Goal: Task Accomplishment & Management: Manage account settings

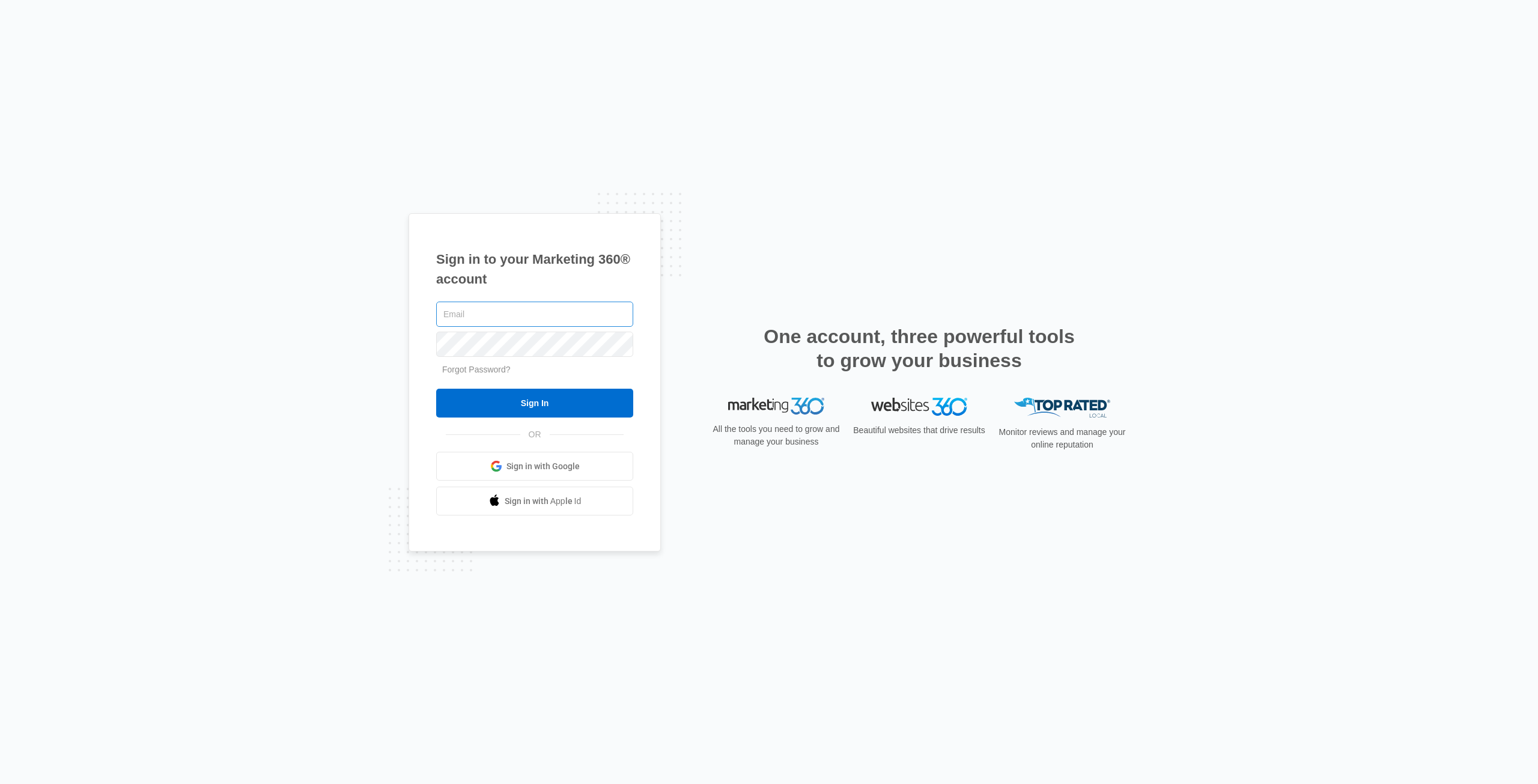
click at [447, 317] on input "text" at bounding box center [535, 314] width 197 height 25
click at [452, 315] on input "text" at bounding box center [535, 314] width 197 height 25
type input "dorianjremodeling@gmail.com"
click at [499, 405] on input "Sign In" at bounding box center [535, 403] width 197 height 29
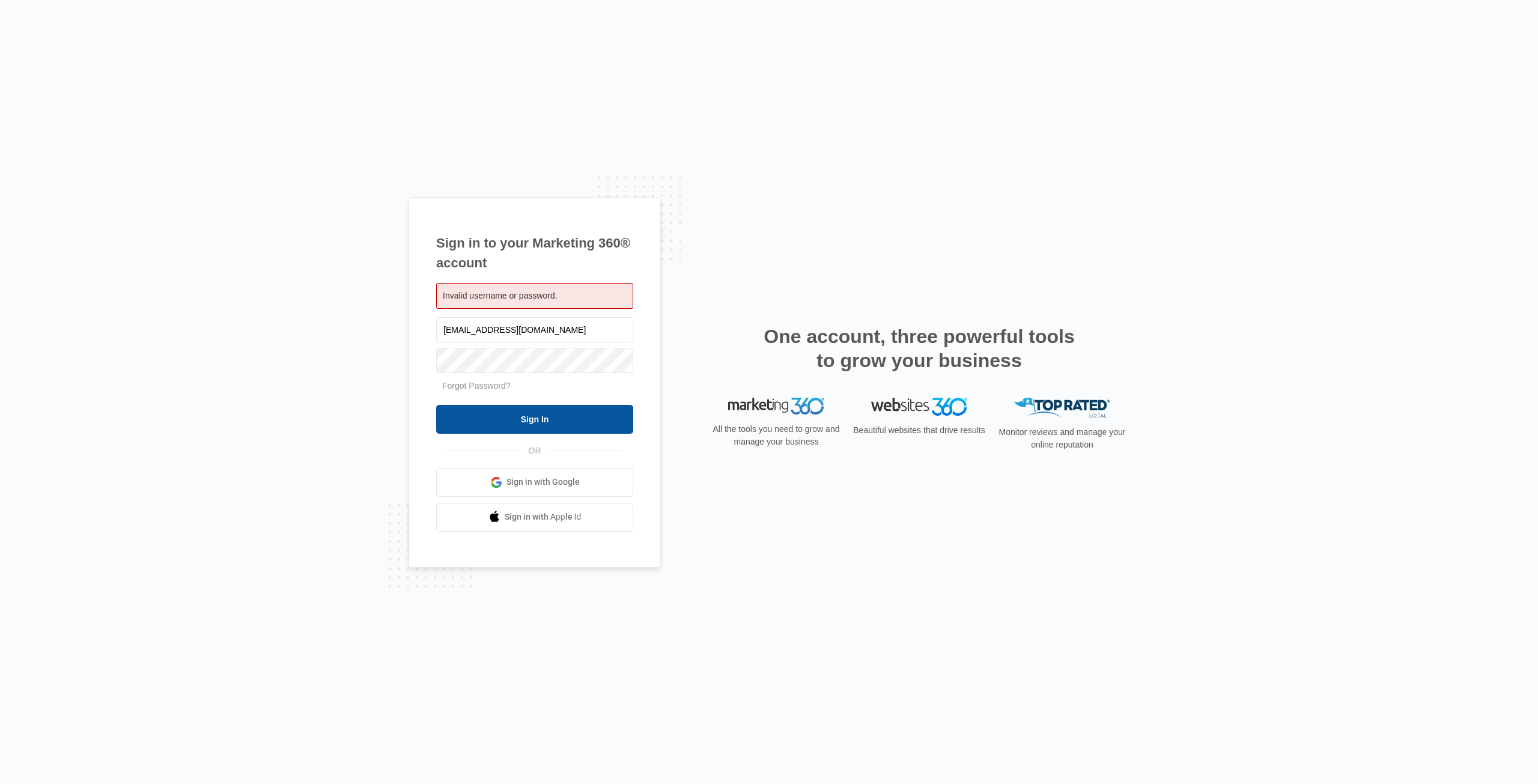
click at [517, 419] on input "Sign In" at bounding box center [535, 419] width 197 height 29
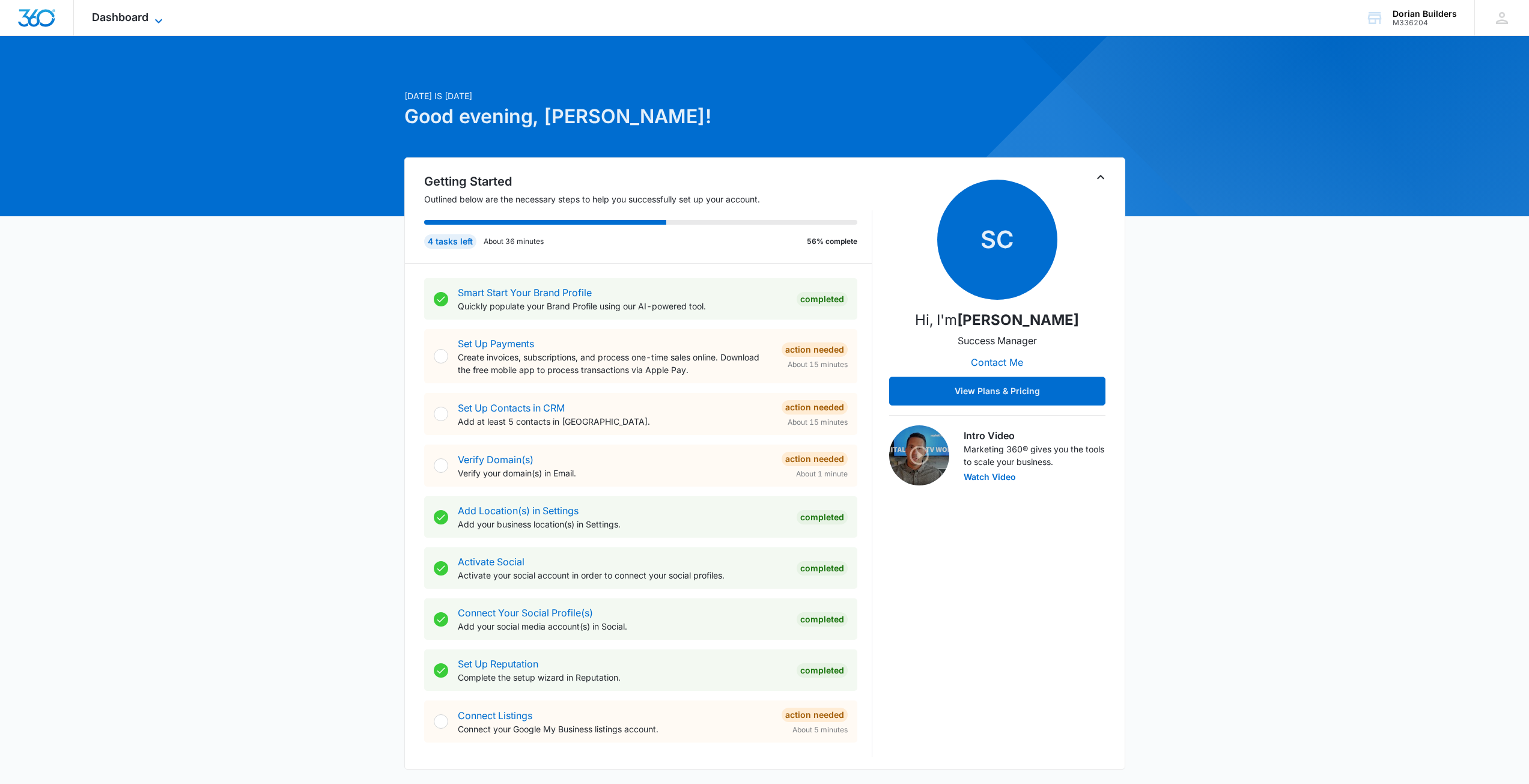
click at [148, 19] on span "Dashboard" at bounding box center [120, 17] width 57 height 13
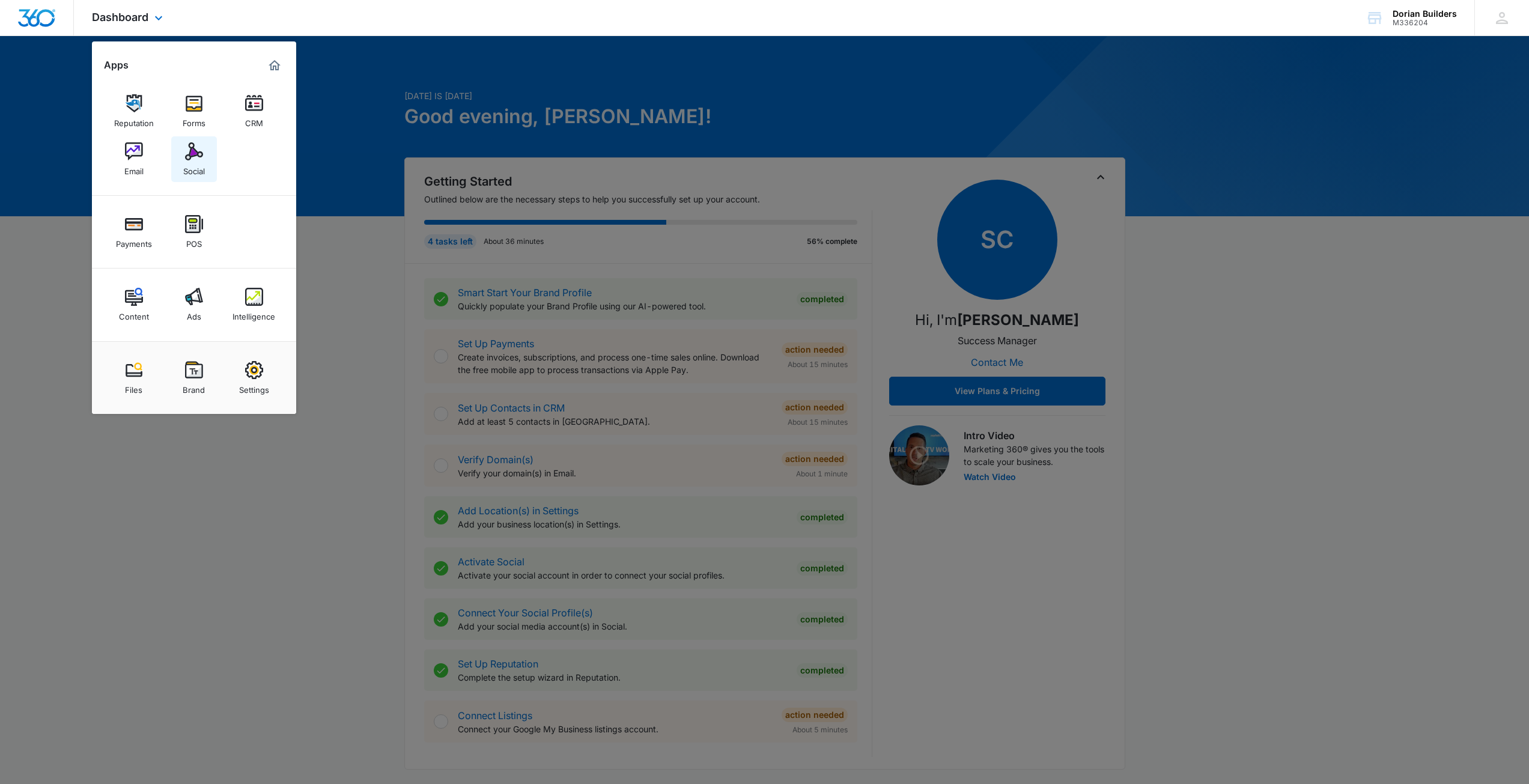
click at [206, 157] on link "Social" at bounding box center [194, 159] width 45 height 45
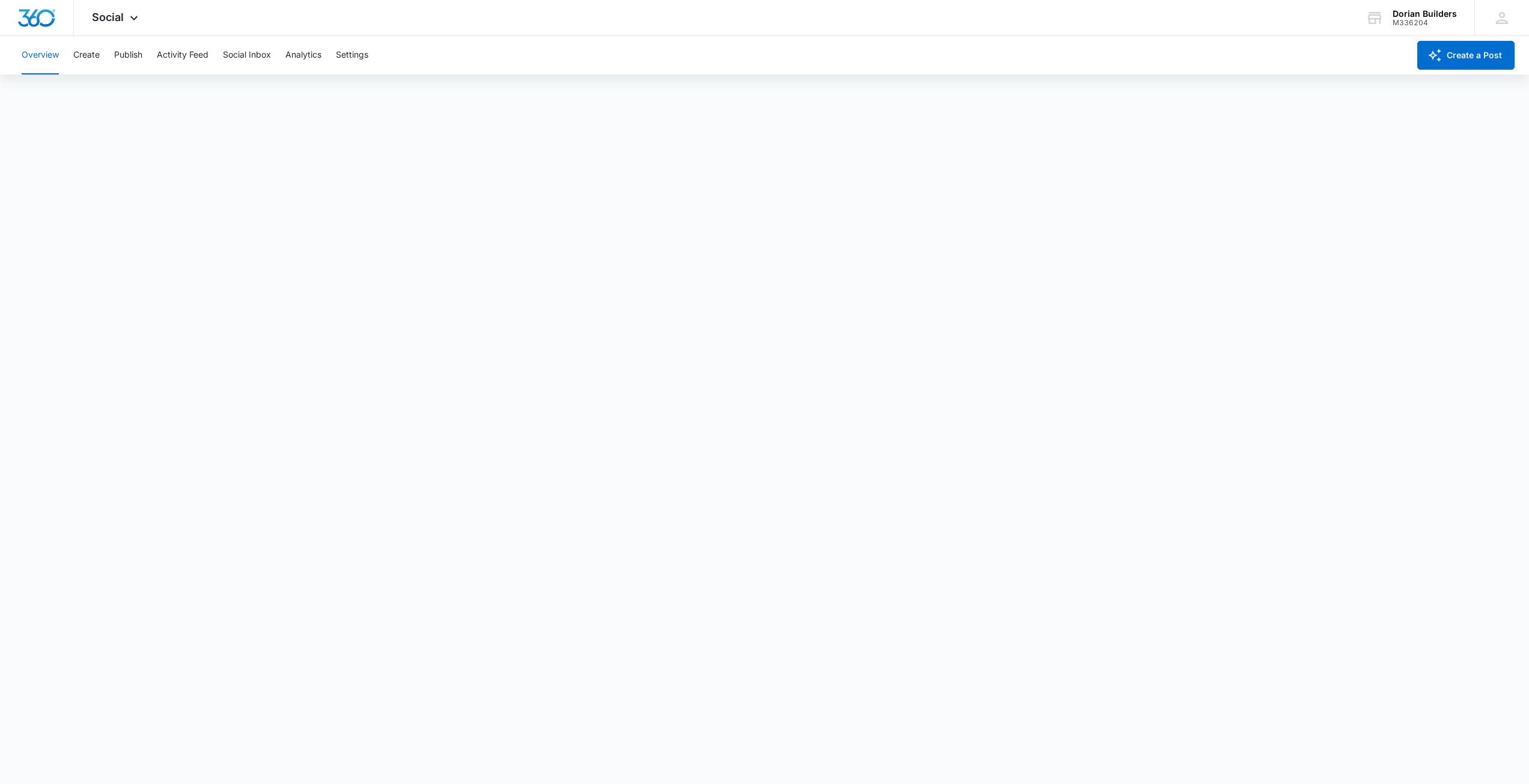
scroll to position [3, 0]
click at [35, 11] on img "Dashboard" at bounding box center [36, 18] width 38 height 18
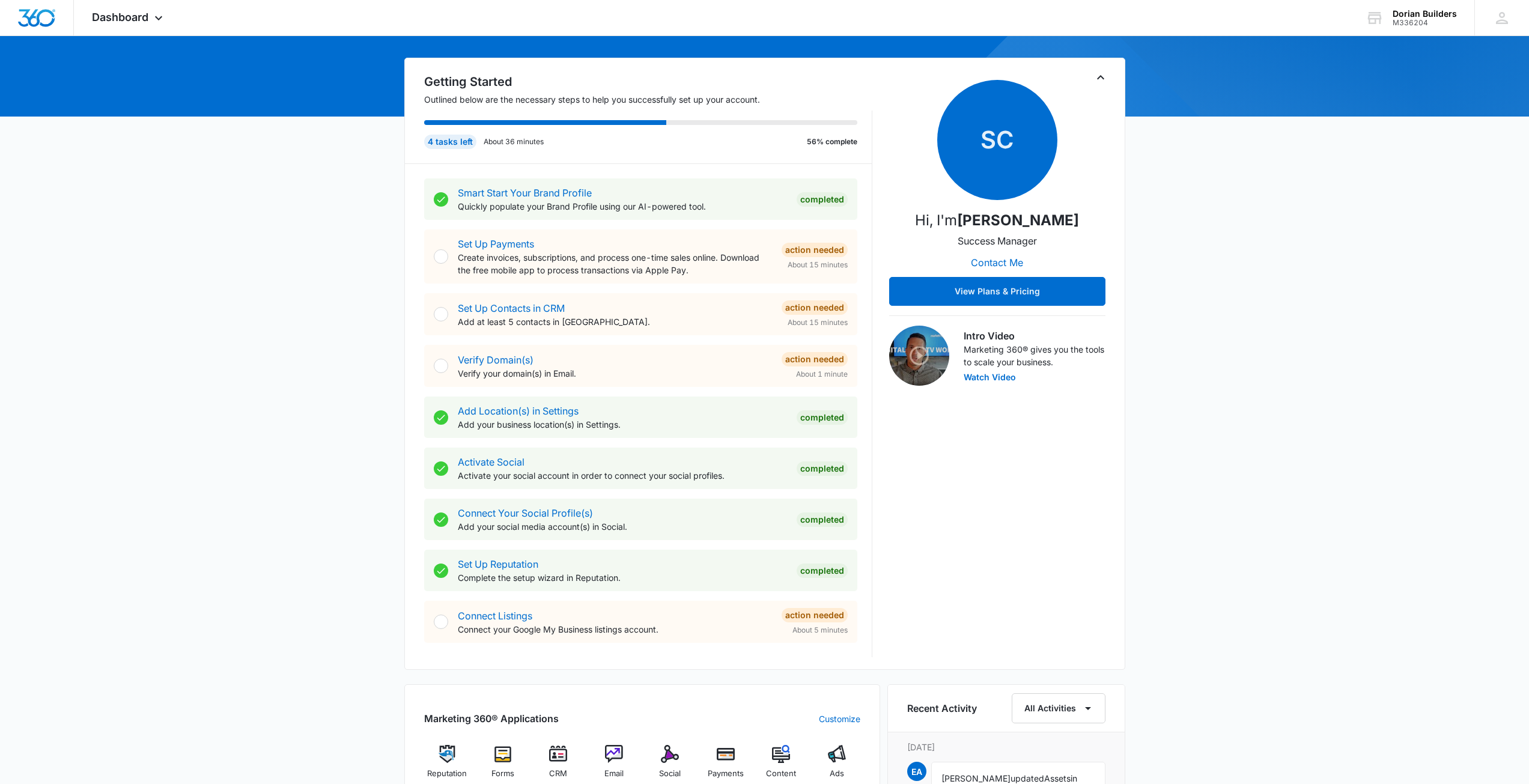
scroll to position [120, 0]
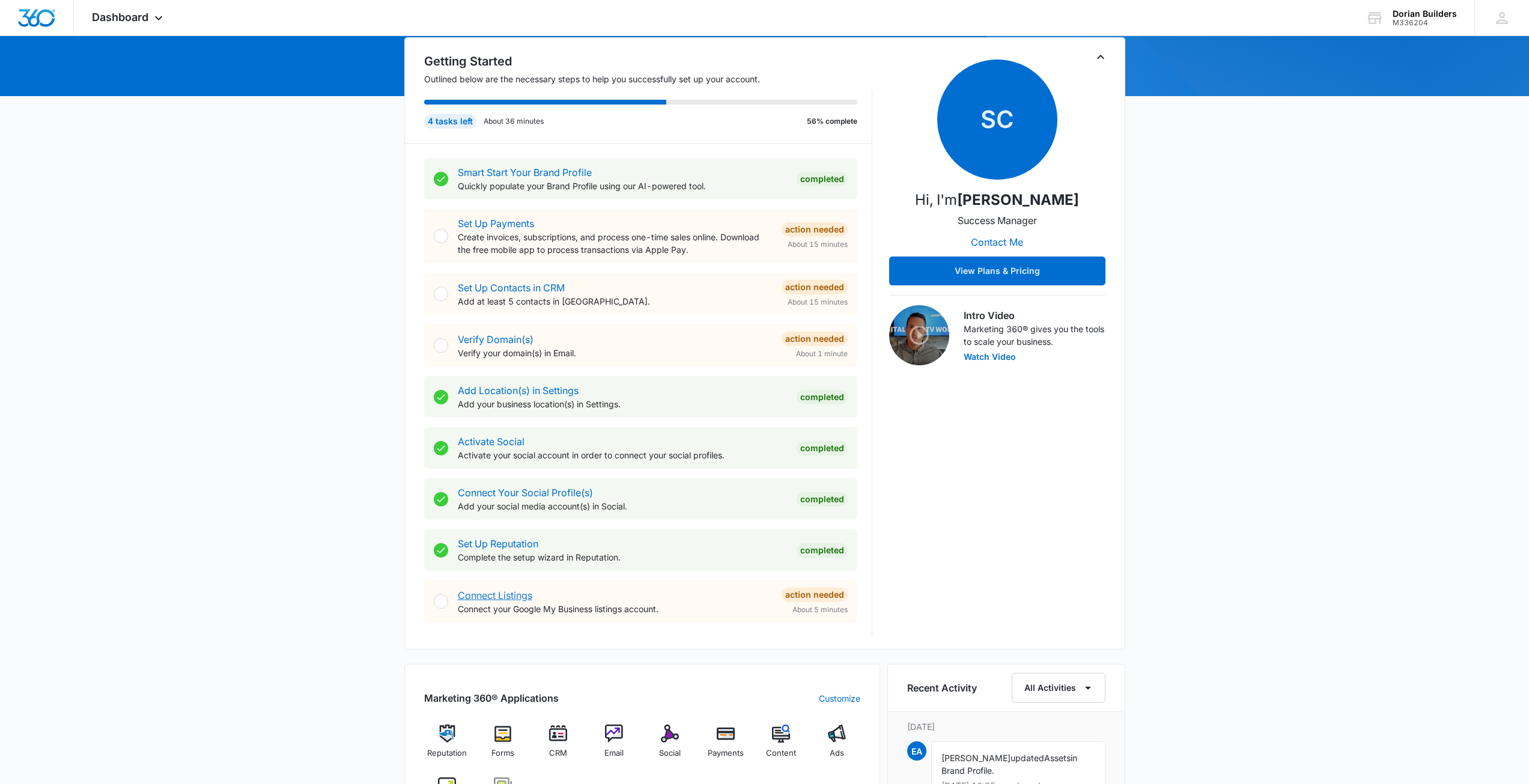
click at [491, 592] on link "Connect Listings" at bounding box center [495, 595] width 75 height 12
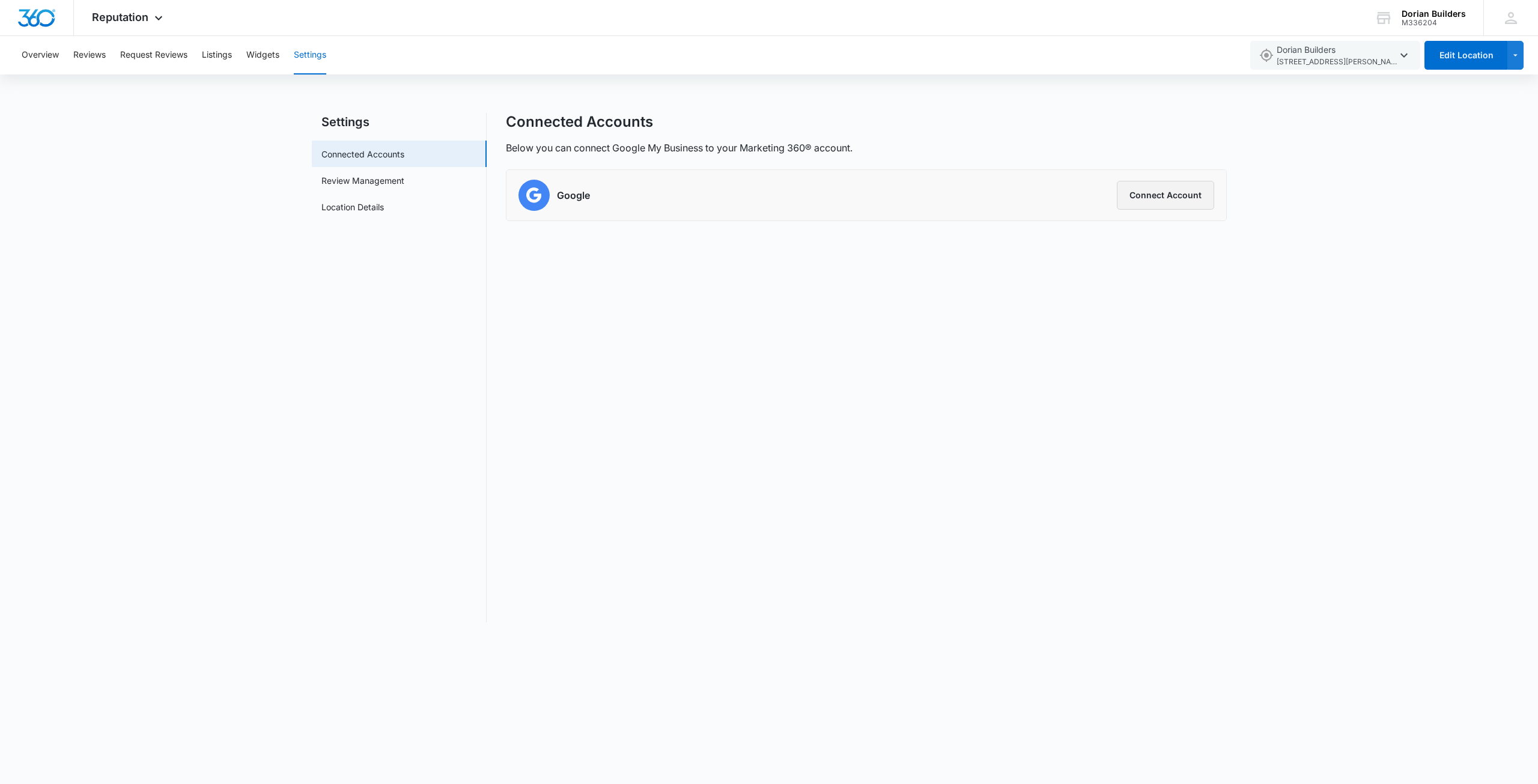
click at [1162, 195] on button "Connect Account" at bounding box center [1166, 195] width 97 height 29
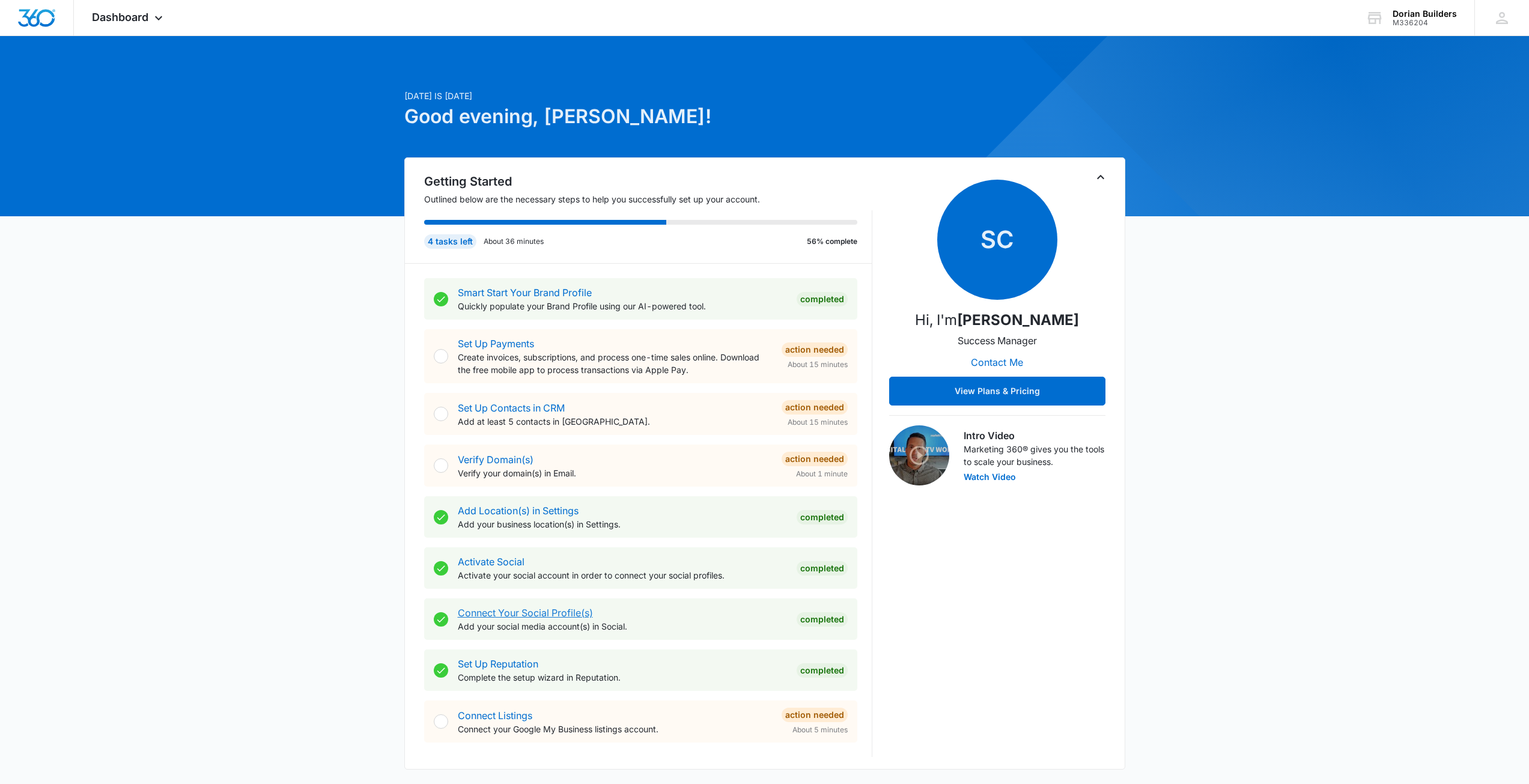
click at [513, 608] on link "Connect Your Social Profile(s)" at bounding box center [525, 612] width 135 height 12
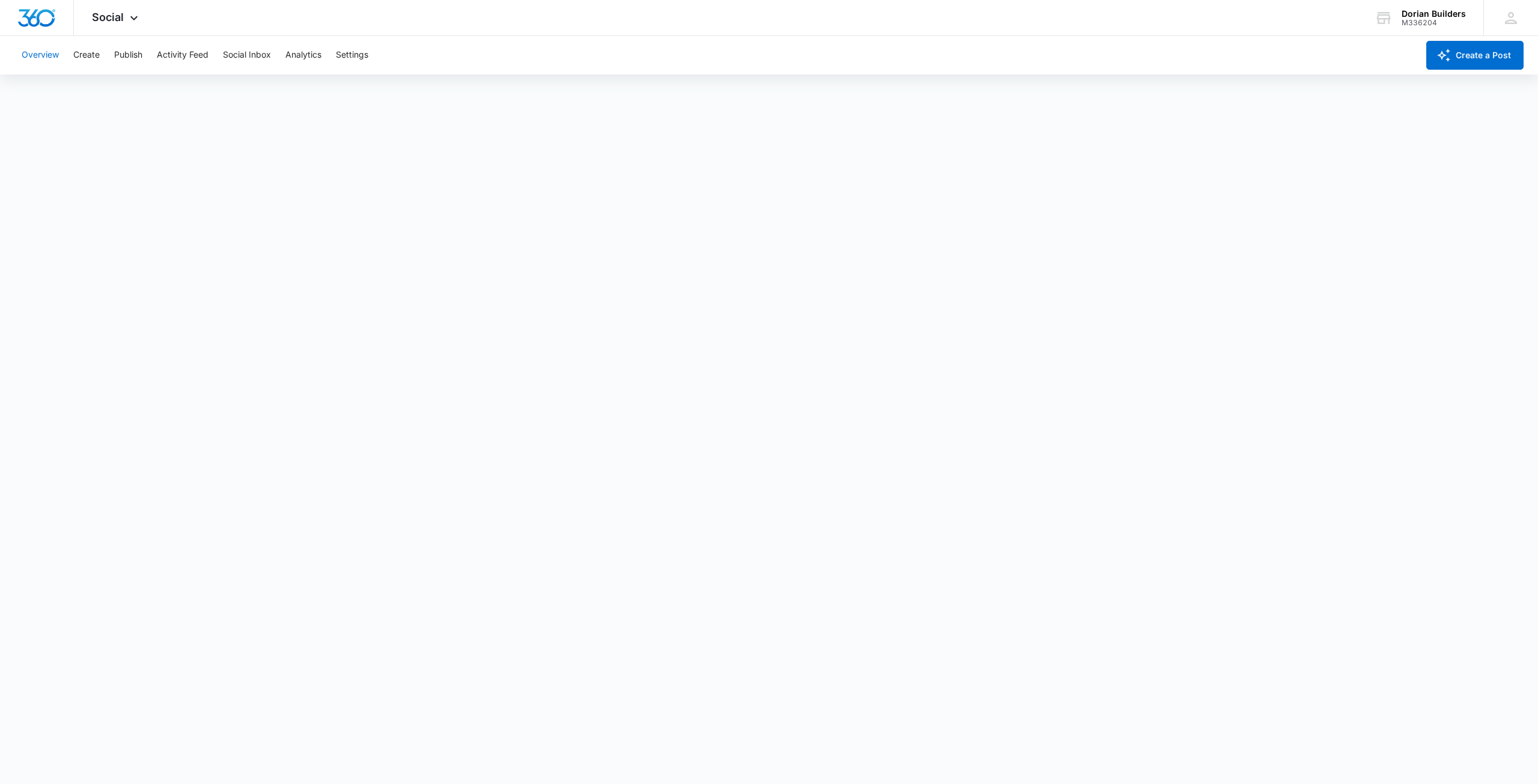
click at [41, 53] on button "Overview" at bounding box center [41, 54] width 37 height 38
click at [346, 54] on button "Settings" at bounding box center [352, 54] width 32 height 38
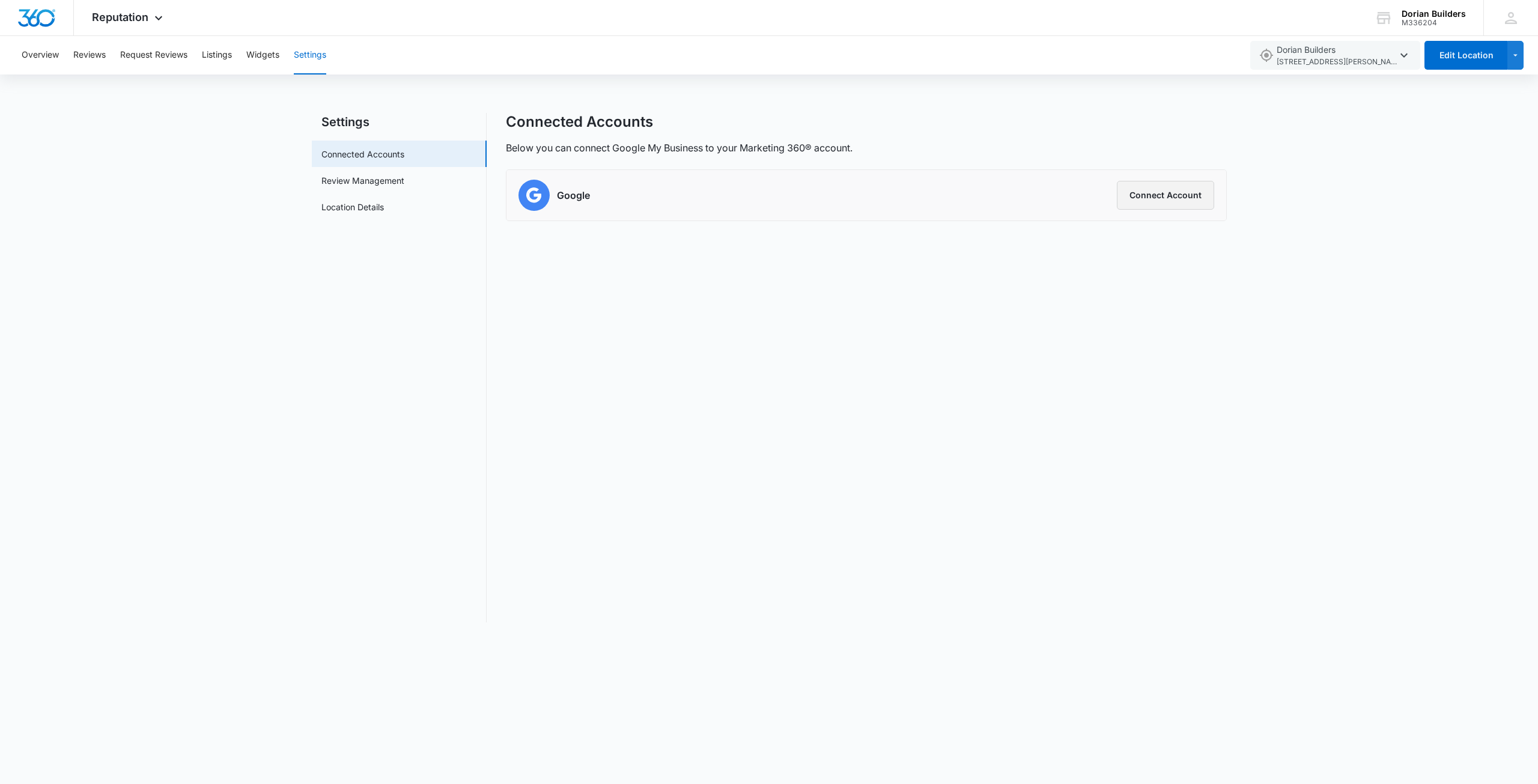
click at [1179, 195] on button "Connect Account" at bounding box center [1166, 195] width 97 height 29
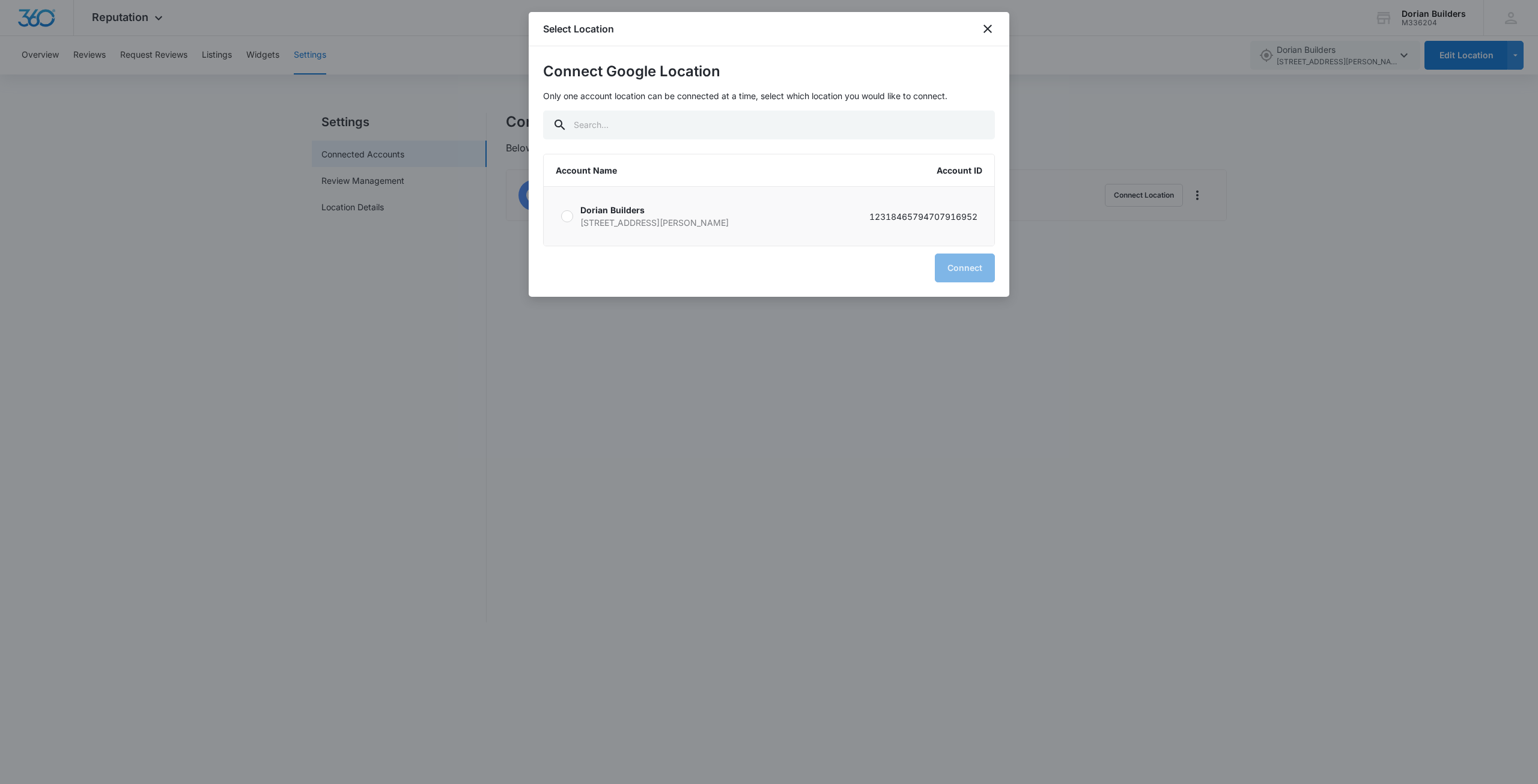
click at [569, 214] on div at bounding box center [567, 216] width 12 height 12
click at [561, 216] on input "[PERSON_NAME] Builders [STREET_ADDRESS][PERSON_NAME] 12318465794707916952" at bounding box center [561, 216] width 1 height 1
radio input "true"
click at [954, 264] on button "Connect" at bounding box center [965, 268] width 60 height 29
click at [960, 268] on div "Connected Accounts Below you can connect Google My Business to your Marketing 3…" at bounding box center [866, 367] width 721 height 509
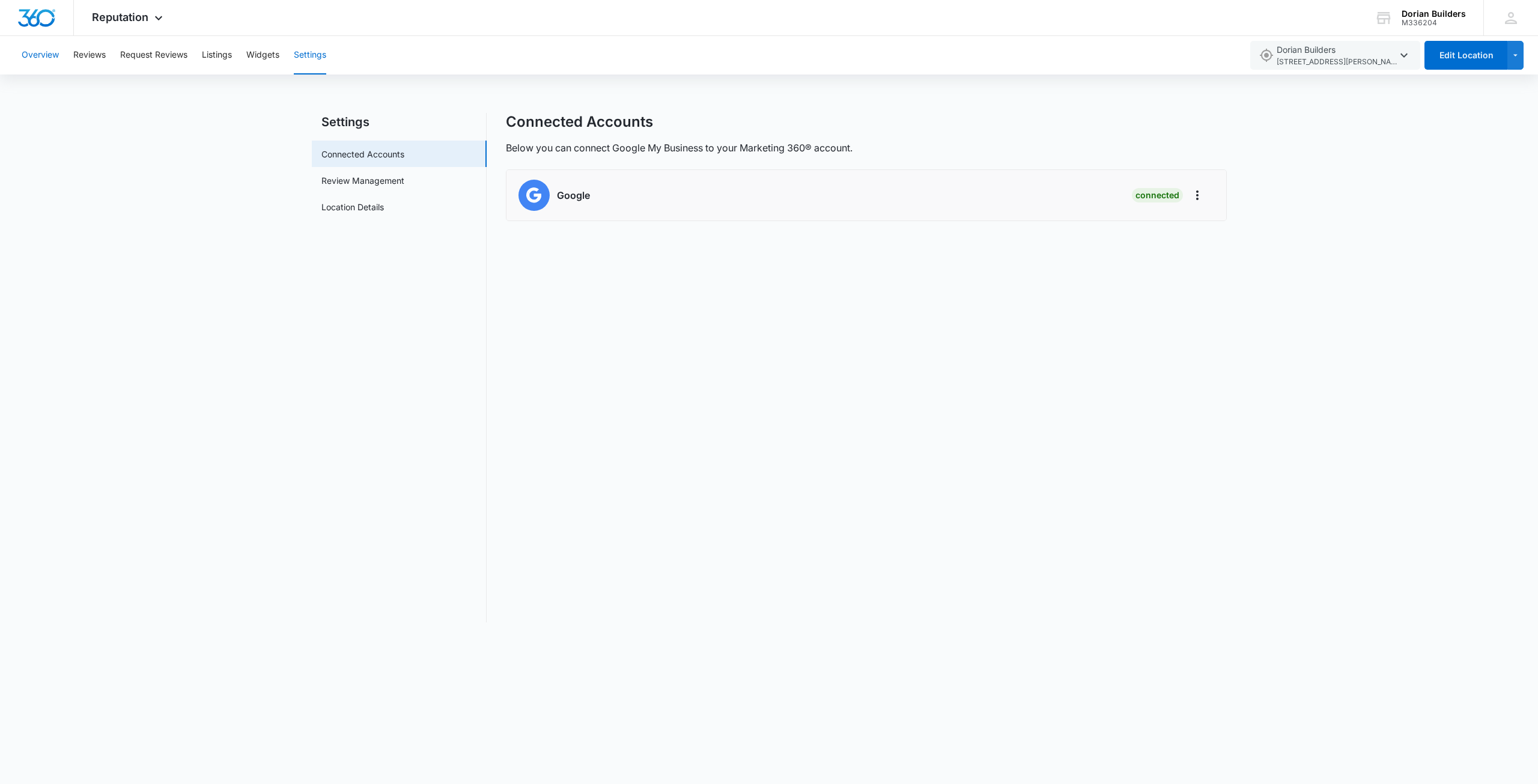
click at [38, 56] on button "Overview" at bounding box center [41, 54] width 37 height 38
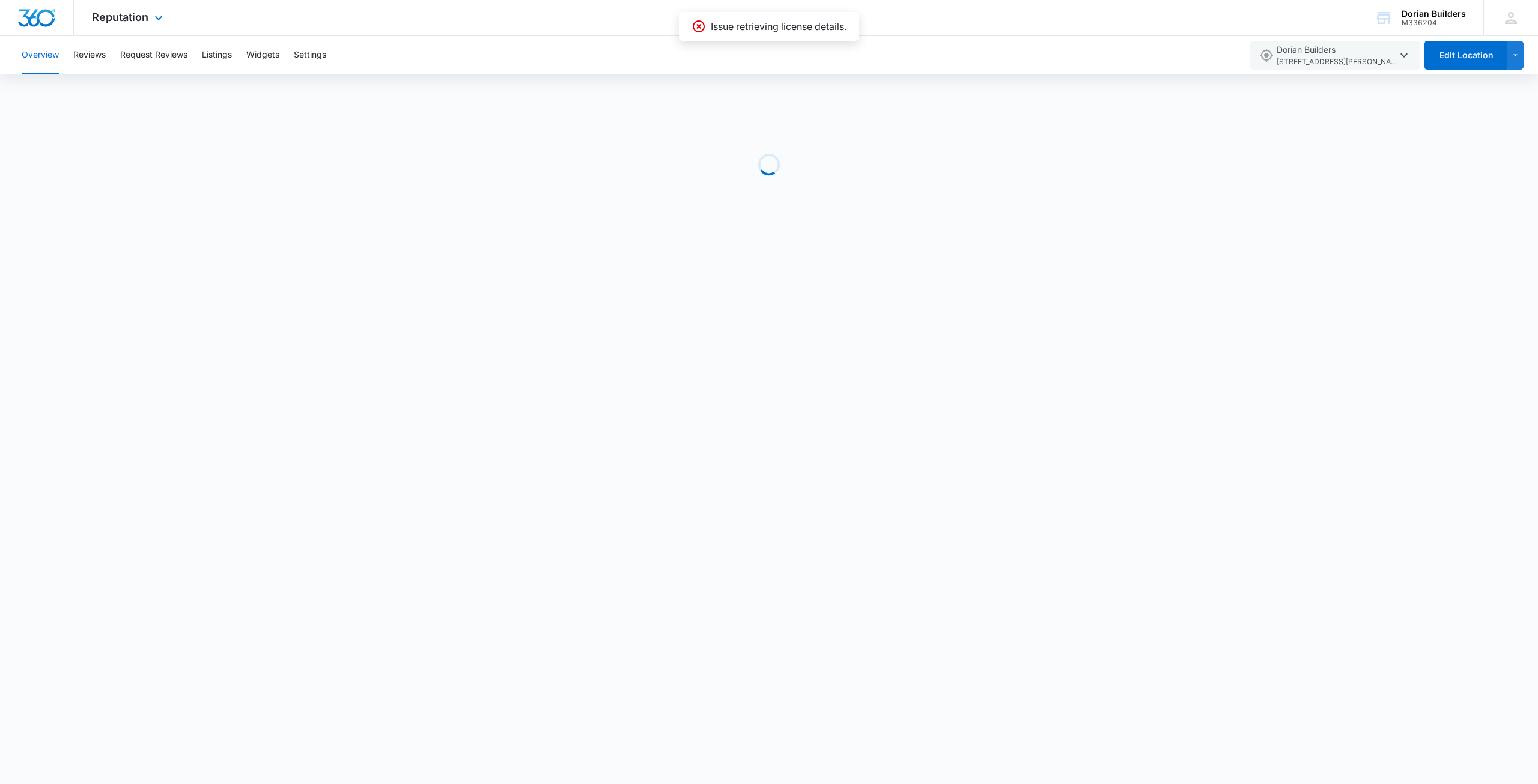
click at [39, 17] on img "Dashboard" at bounding box center [36, 18] width 38 height 18
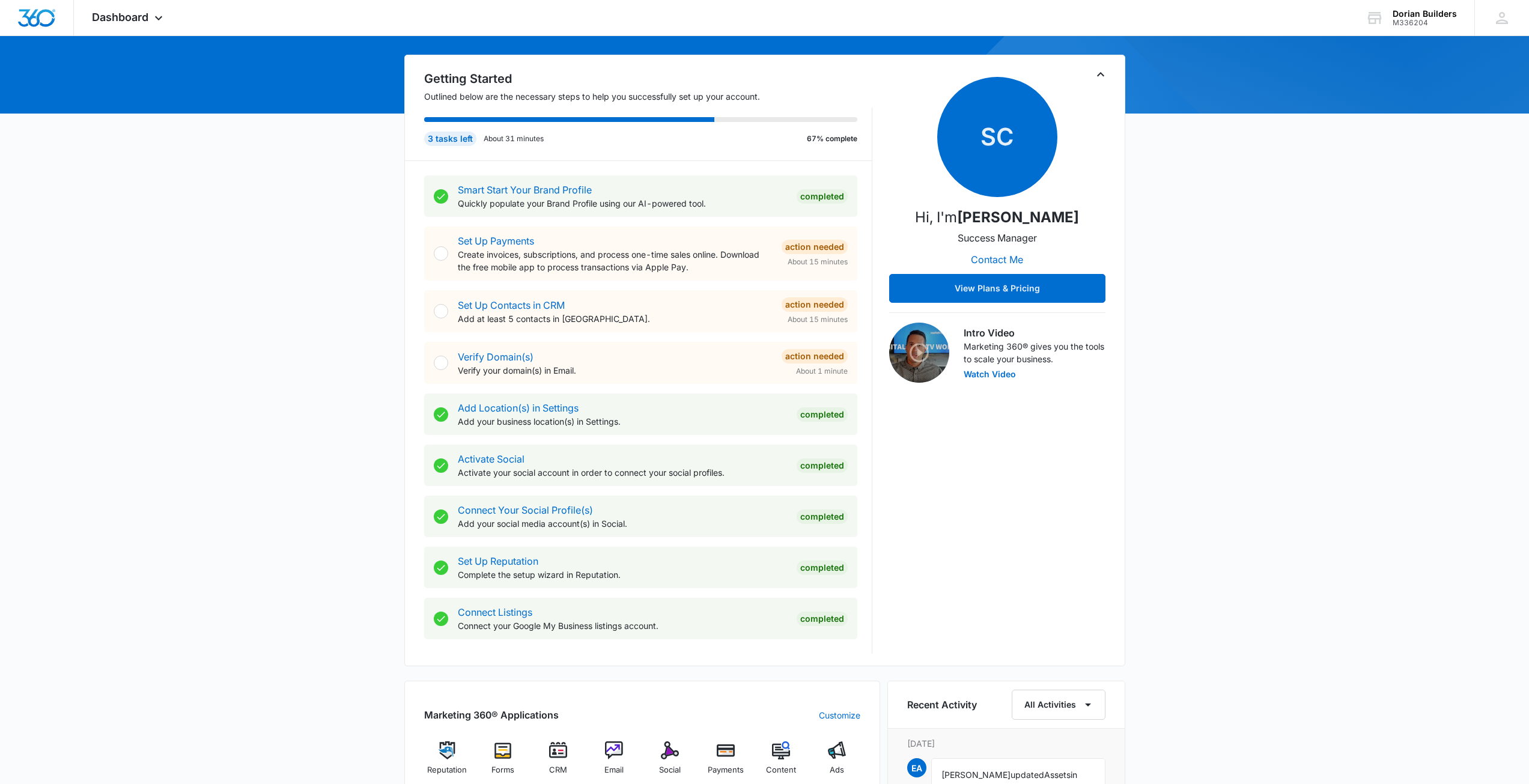
scroll to position [120, 0]
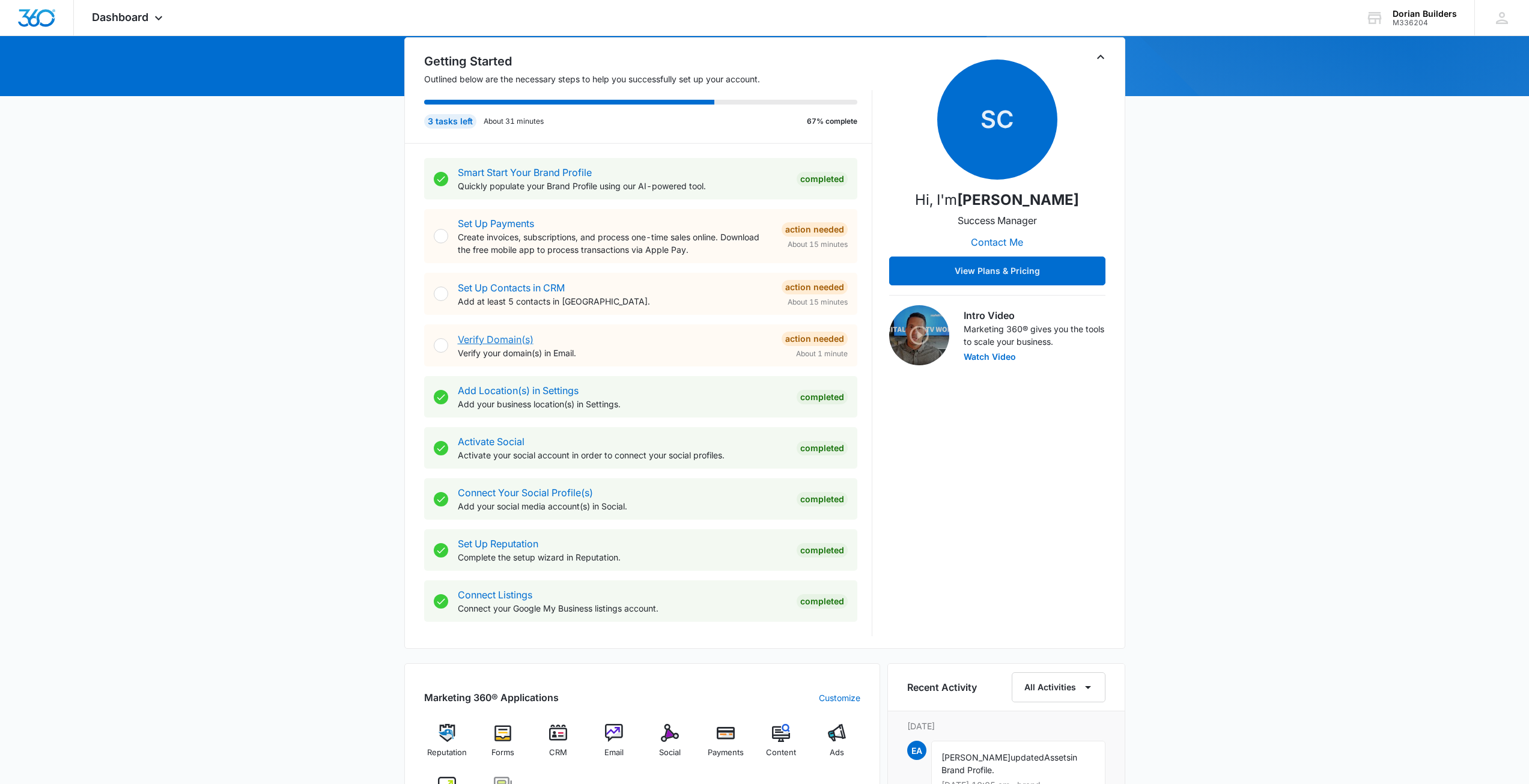
click at [508, 341] on link "Verify Domain(s)" at bounding box center [495, 339] width 75 height 12
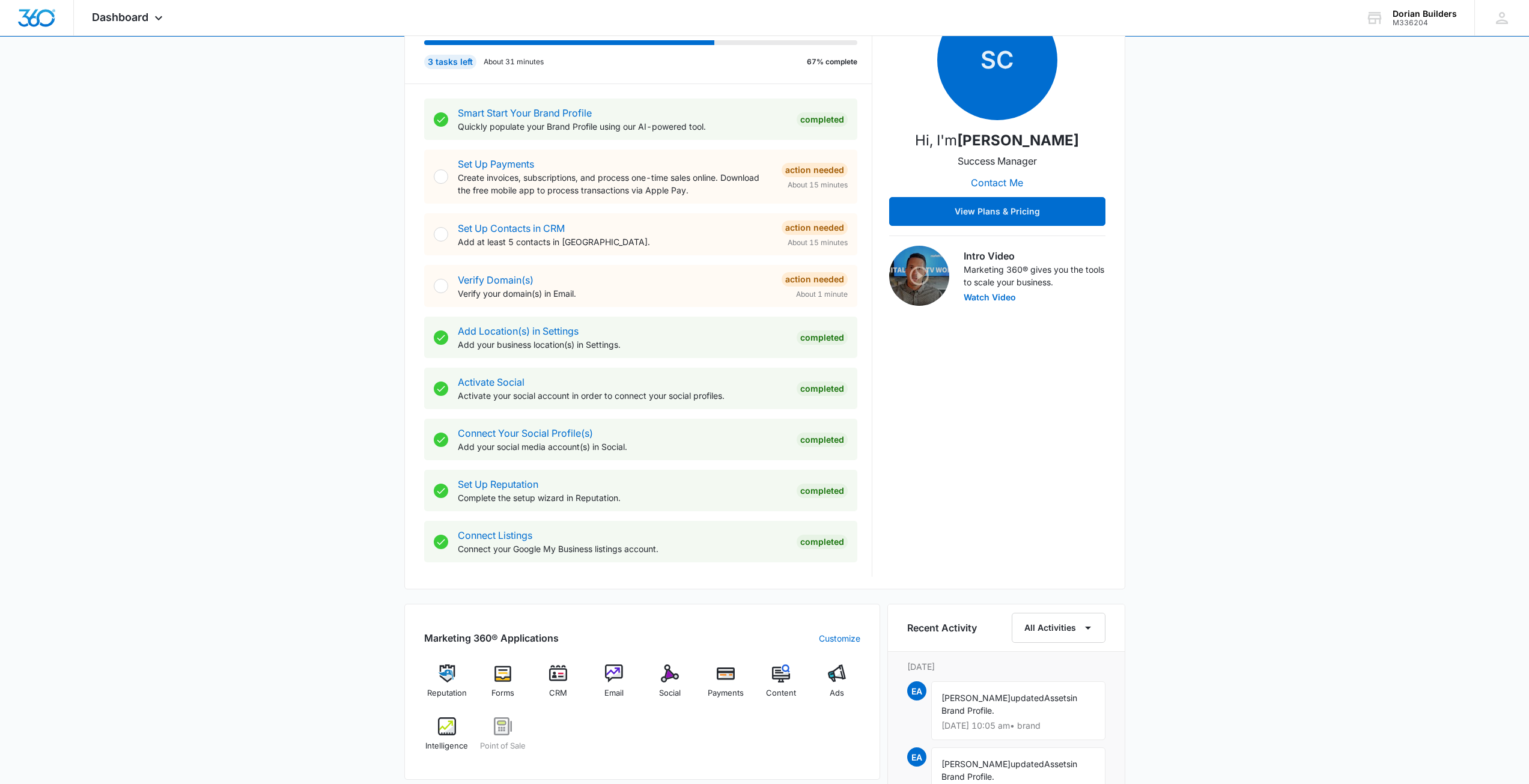
scroll to position [180, 0]
click at [476, 277] on link "Verify Domain(s)" at bounding box center [495, 279] width 75 height 12
